Goal: Navigation & Orientation: Find specific page/section

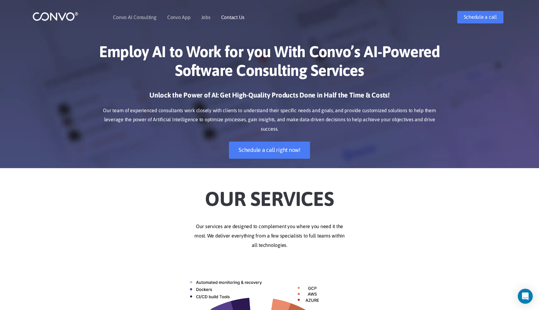
click at [227, 18] on link "Contact Us" at bounding box center [232, 17] width 23 height 5
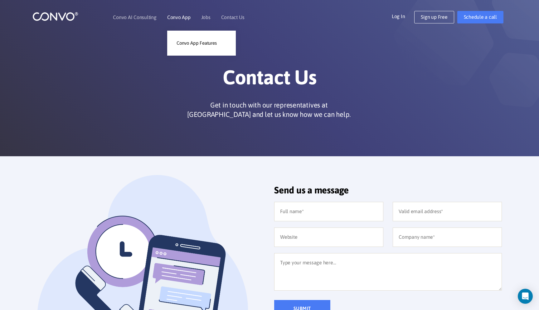
click at [177, 18] on link "Convo App" at bounding box center [178, 17] width 23 height 5
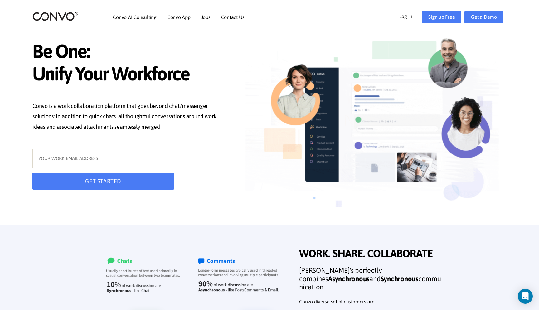
click at [56, 14] on img at bounding box center [55, 17] width 46 height 10
